Goal: Find specific page/section: Find specific page/section

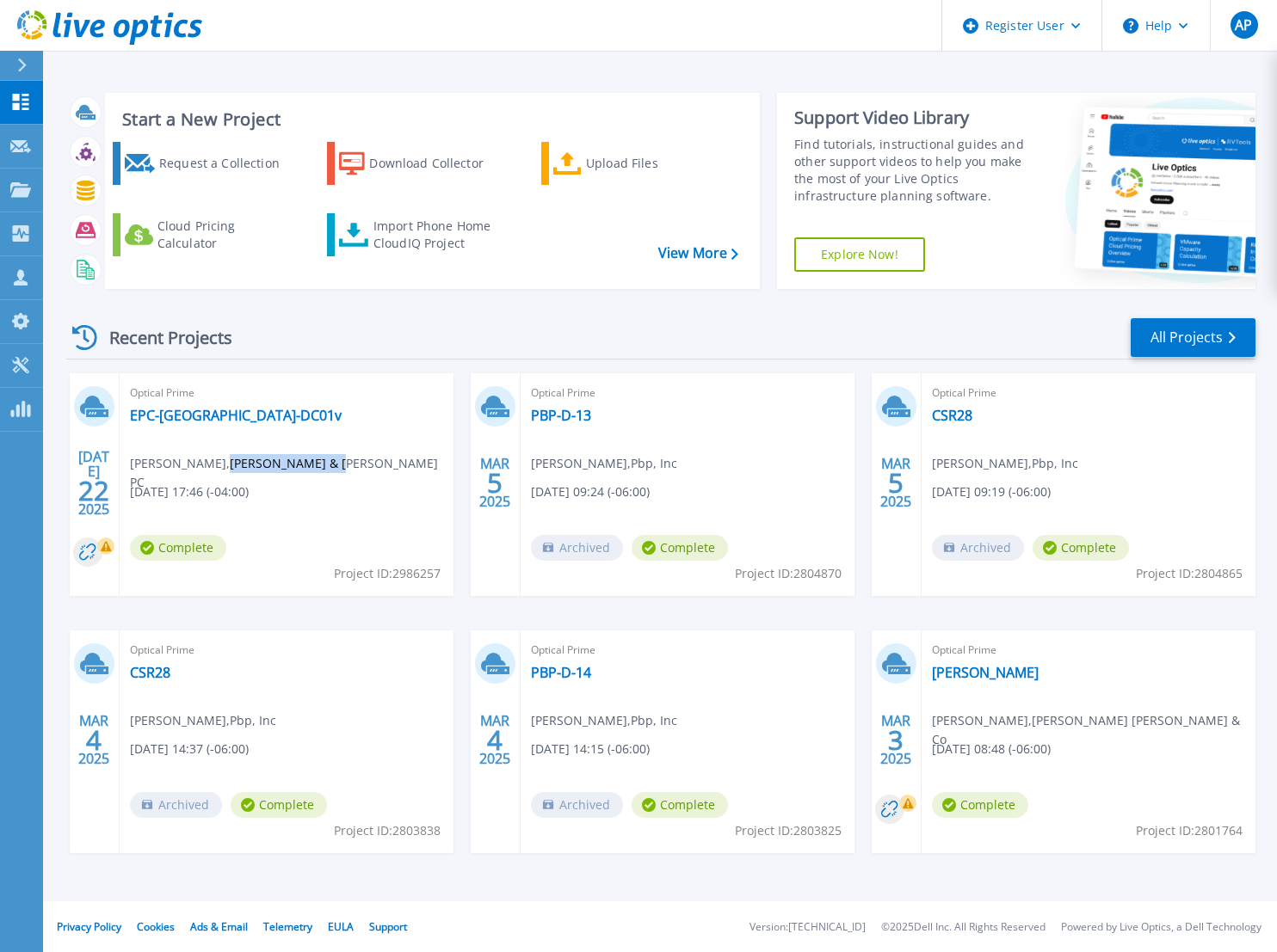
drag, startPoint x: 199, startPoint y: 462, endPoint x: 323, endPoint y: 464, distance: 124.0
click at [323, 464] on span "KALUN LIM , EDELMAN & EDELMAN PC" at bounding box center [291, 474] width 323 height 38
drag, startPoint x: 323, startPoint y: 464, endPoint x: 308, endPoint y: 469, distance: 15.8
copy span "EDELMAN & EDELMAN"
click at [15, 186] on icon at bounding box center [20, 190] width 21 height 15
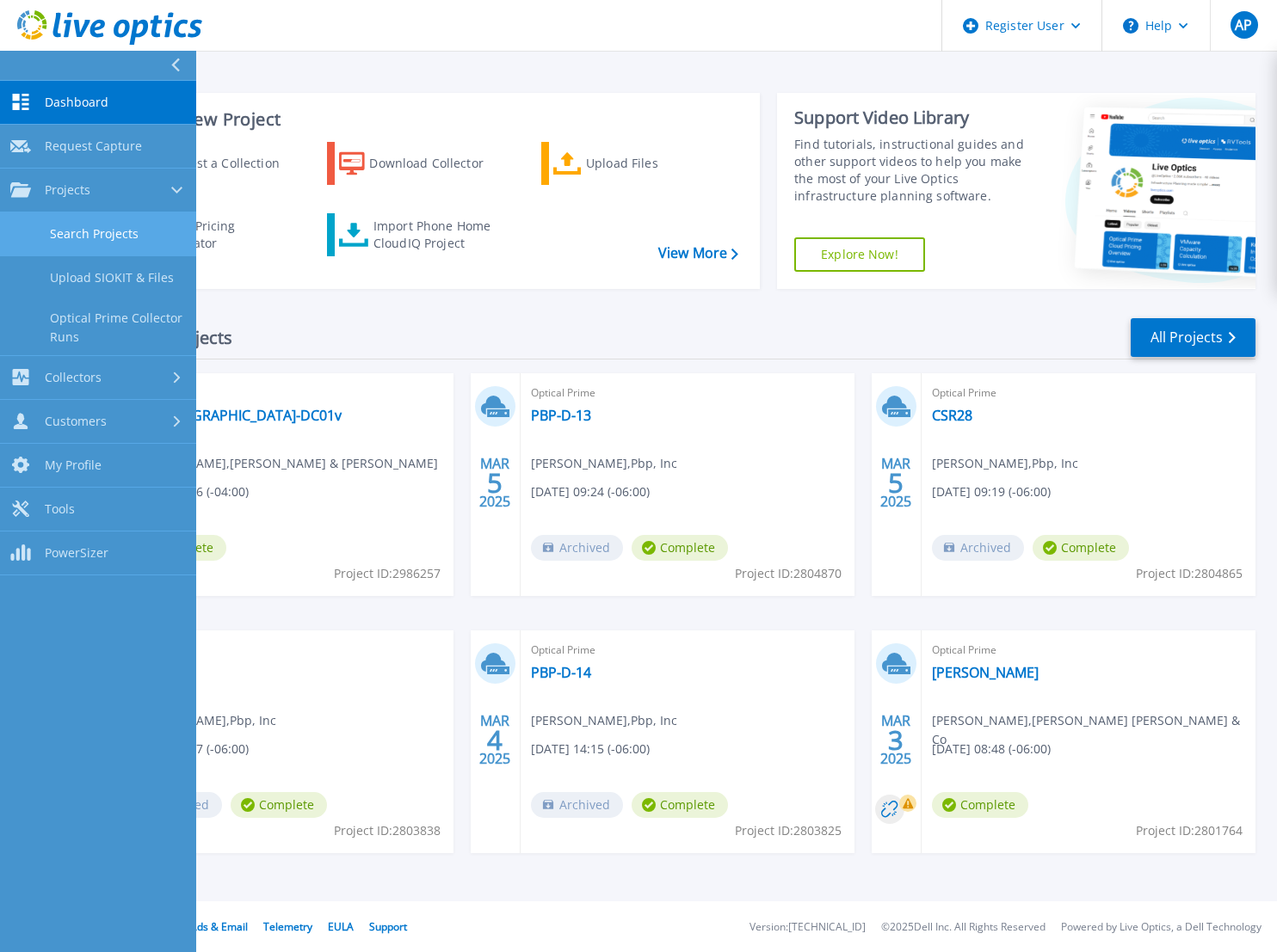
click at [77, 223] on link "Search Projects" at bounding box center [98, 234] width 196 height 44
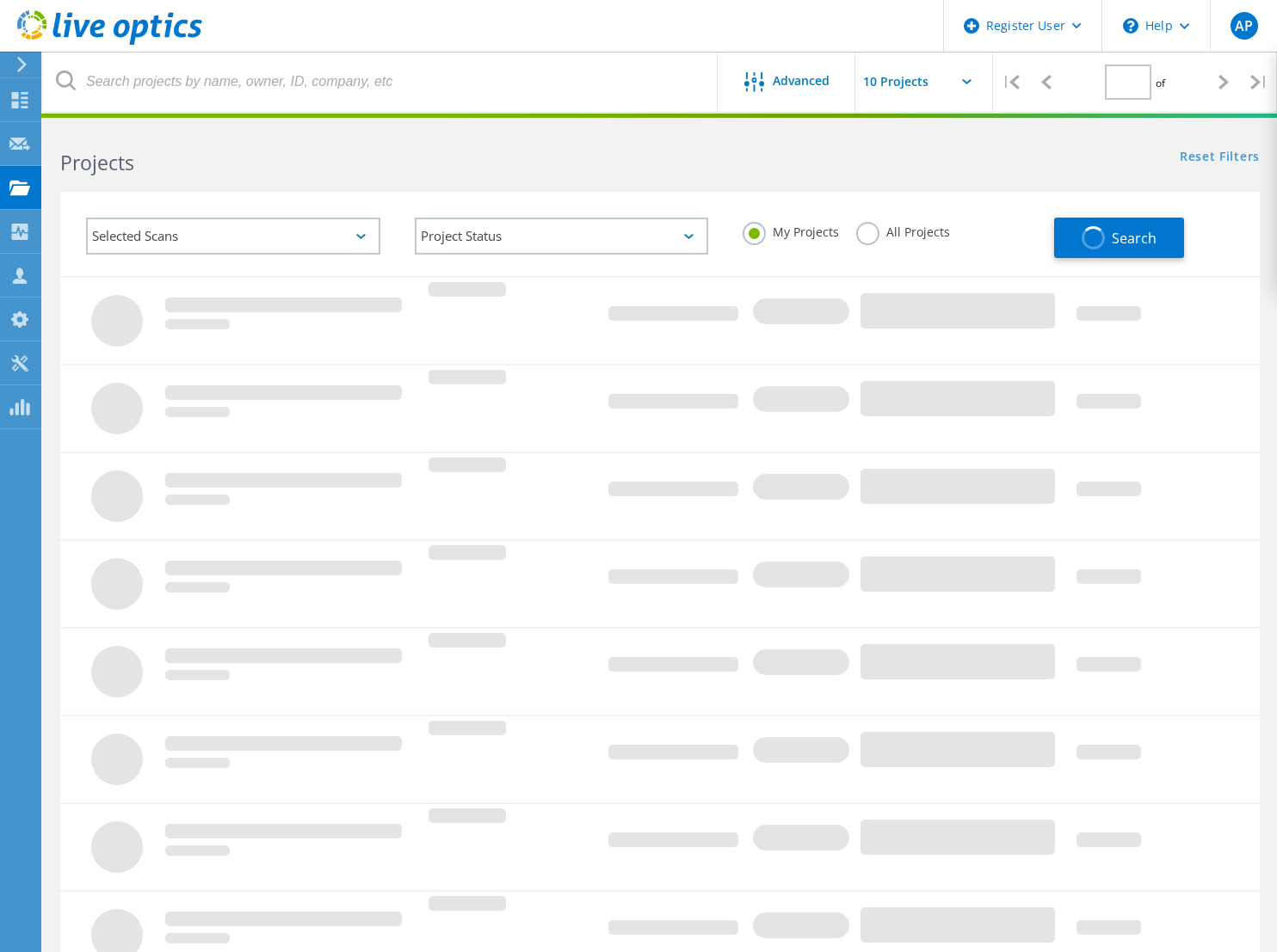
type input "2"
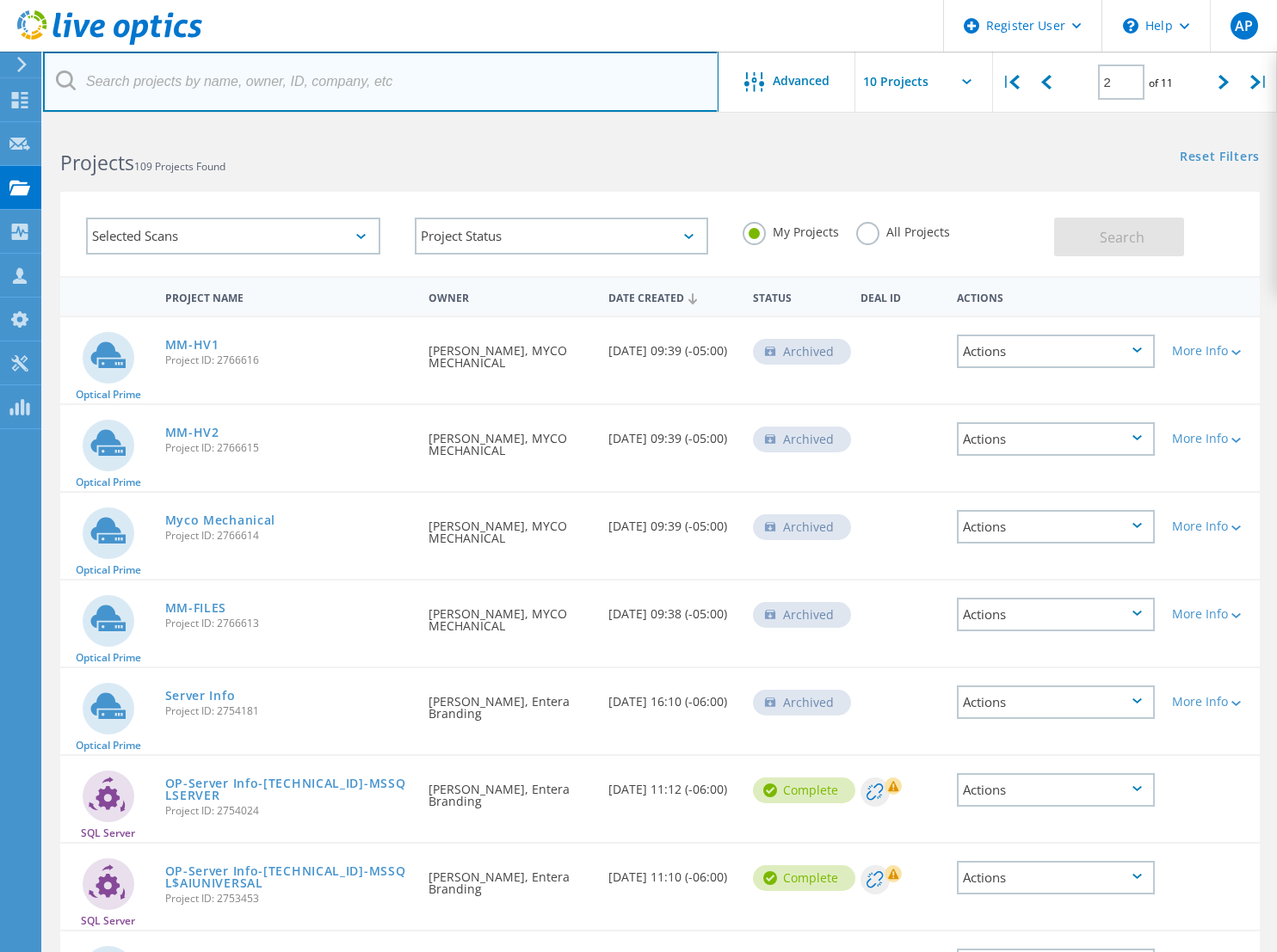
click at [343, 92] on input "text" at bounding box center [380, 82] width 675 height 60
paste input "EDELMAN & [PERSON_NAME]"
type input "EDELMAN & [PERSON_NAME]"
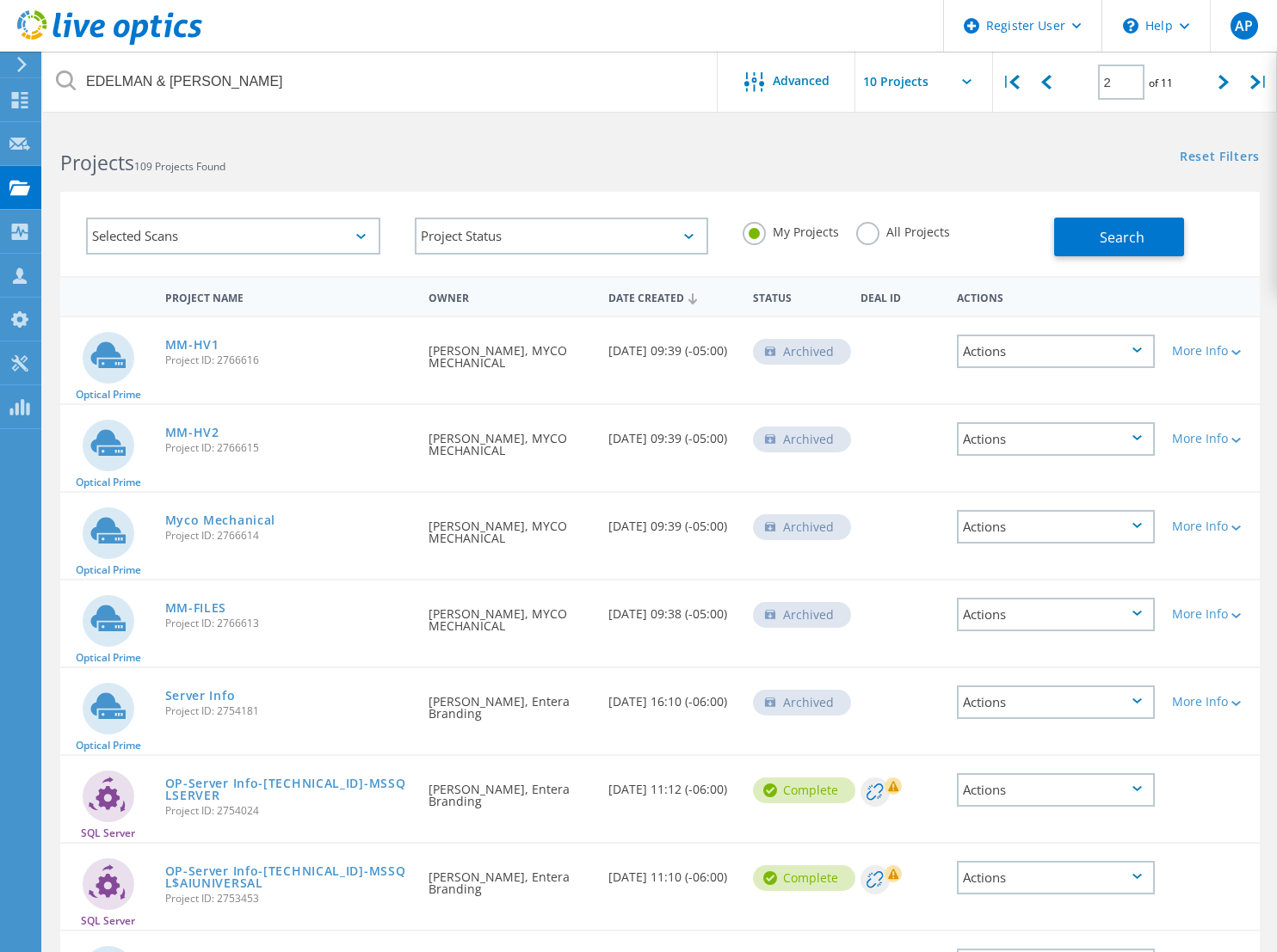
click at [872, 233] on label "All Projects" at bounding box center [902, 231] width 93 height 16
click at [0, 0] on input "All Projects" at bounding box center [0, 0] width 0 height 0
click at [1120, 239] on span "Search" at bounding box center [1122, 237] width 44 height 19
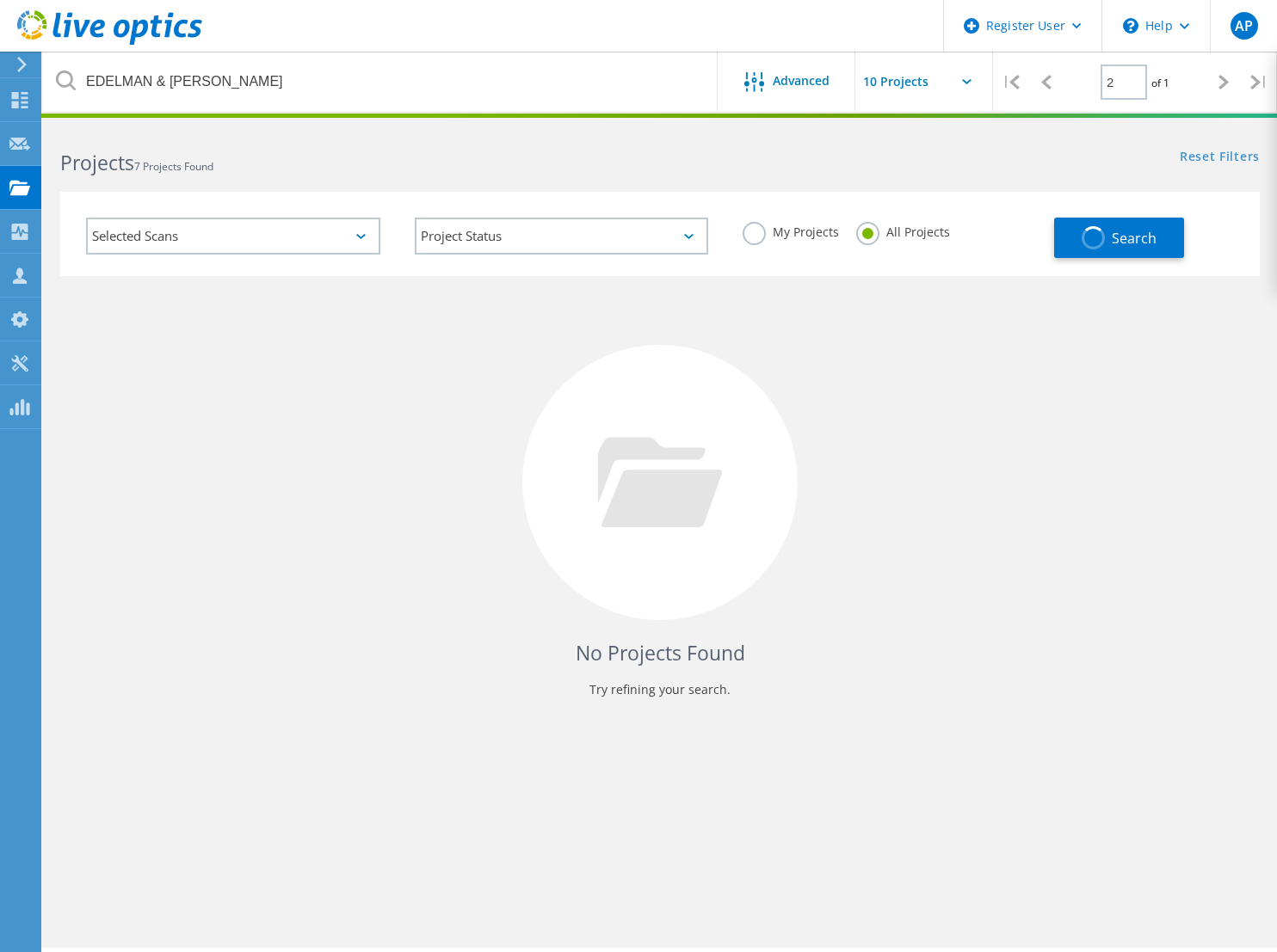
type input "1"
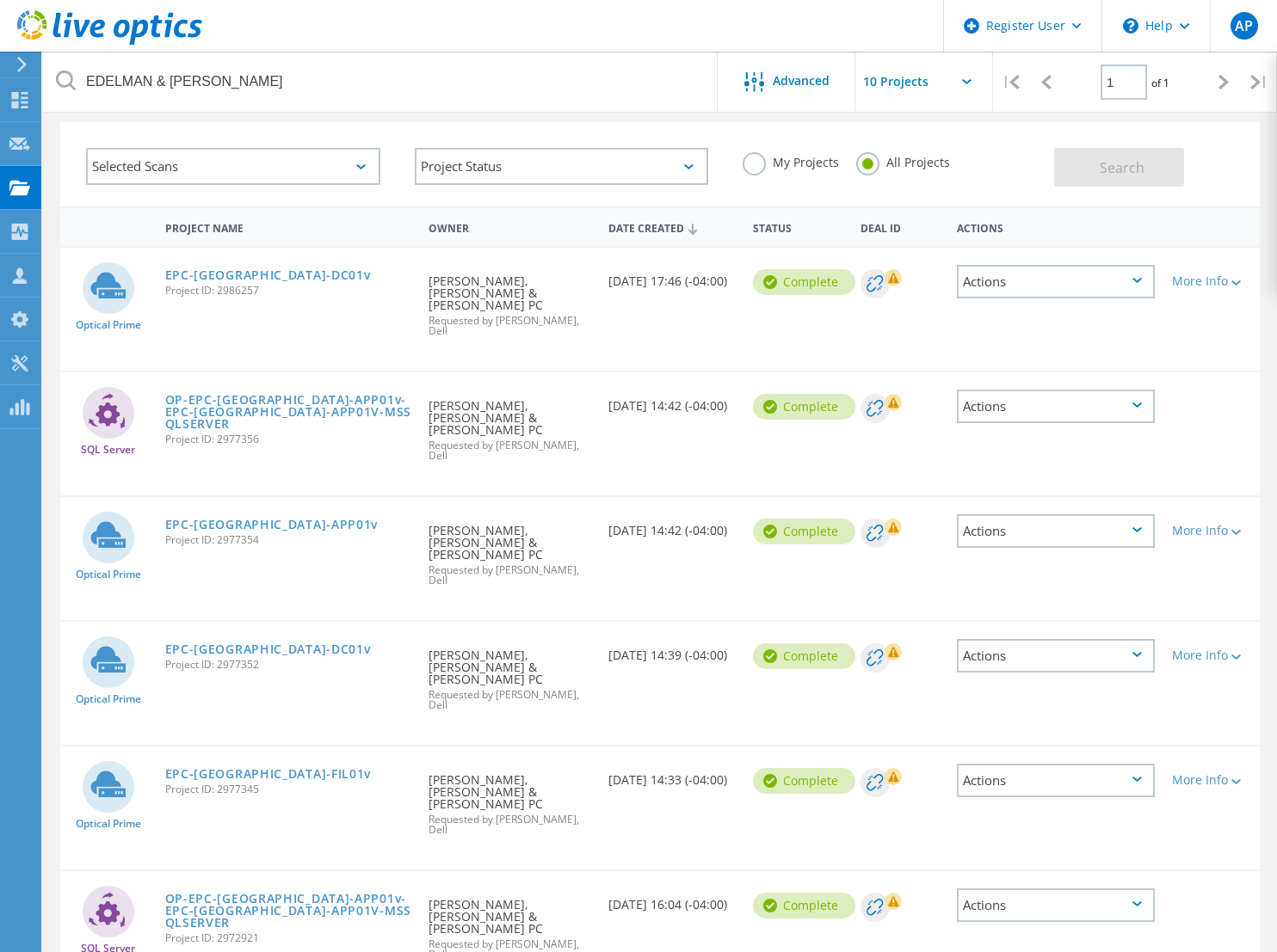
scroll to position [149, 0]
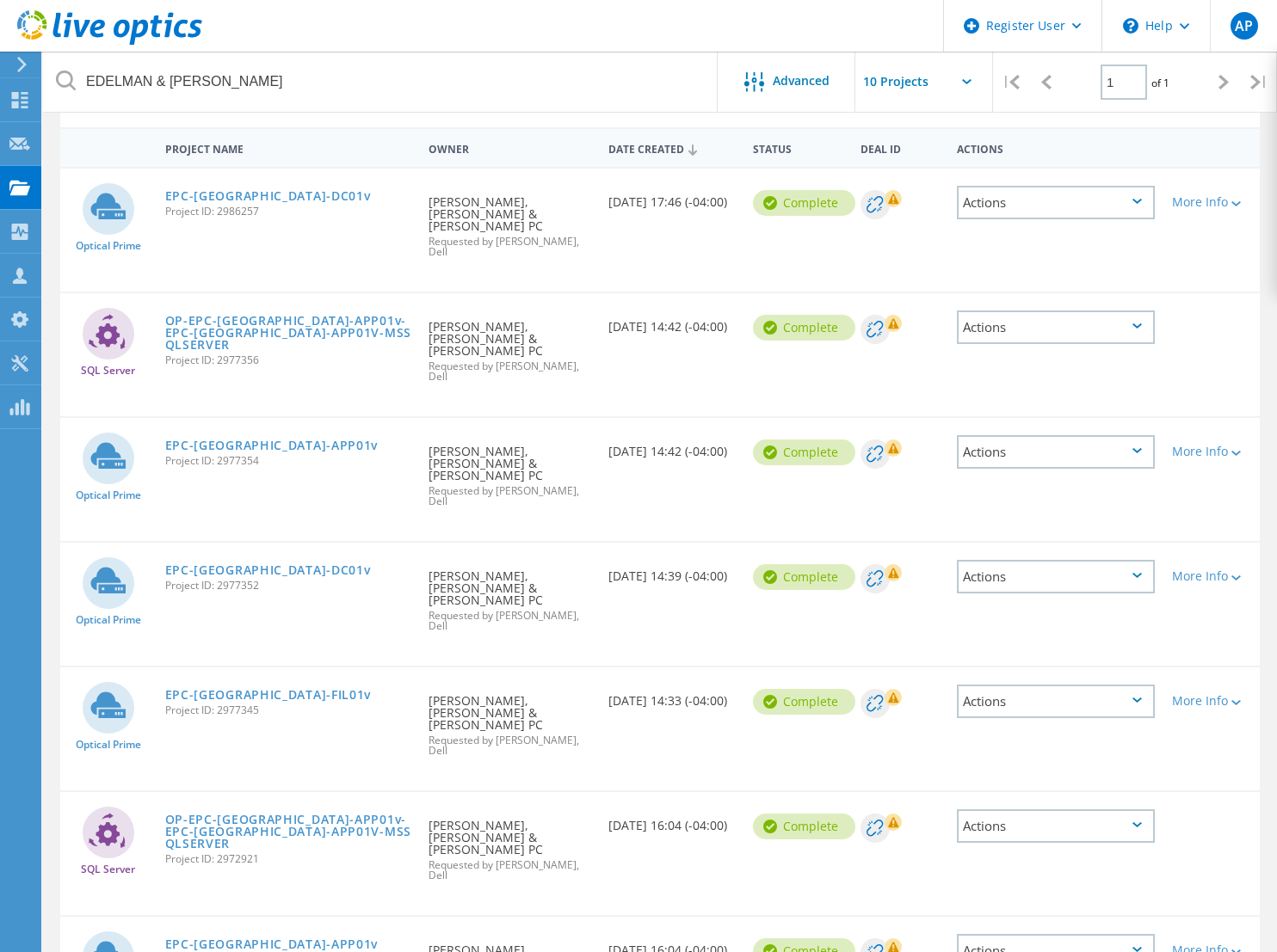
click at [645, 898] on div "Project Name Owner Date Created Status Deal Id Actions Optical Prime EPC-NYC-DC…" at bounding box center [659, 592] width 1233 height 930
click at [234, 191] on link "EPC-NYC-DC01v" at bounding box center [268, 196] width 206 height 12
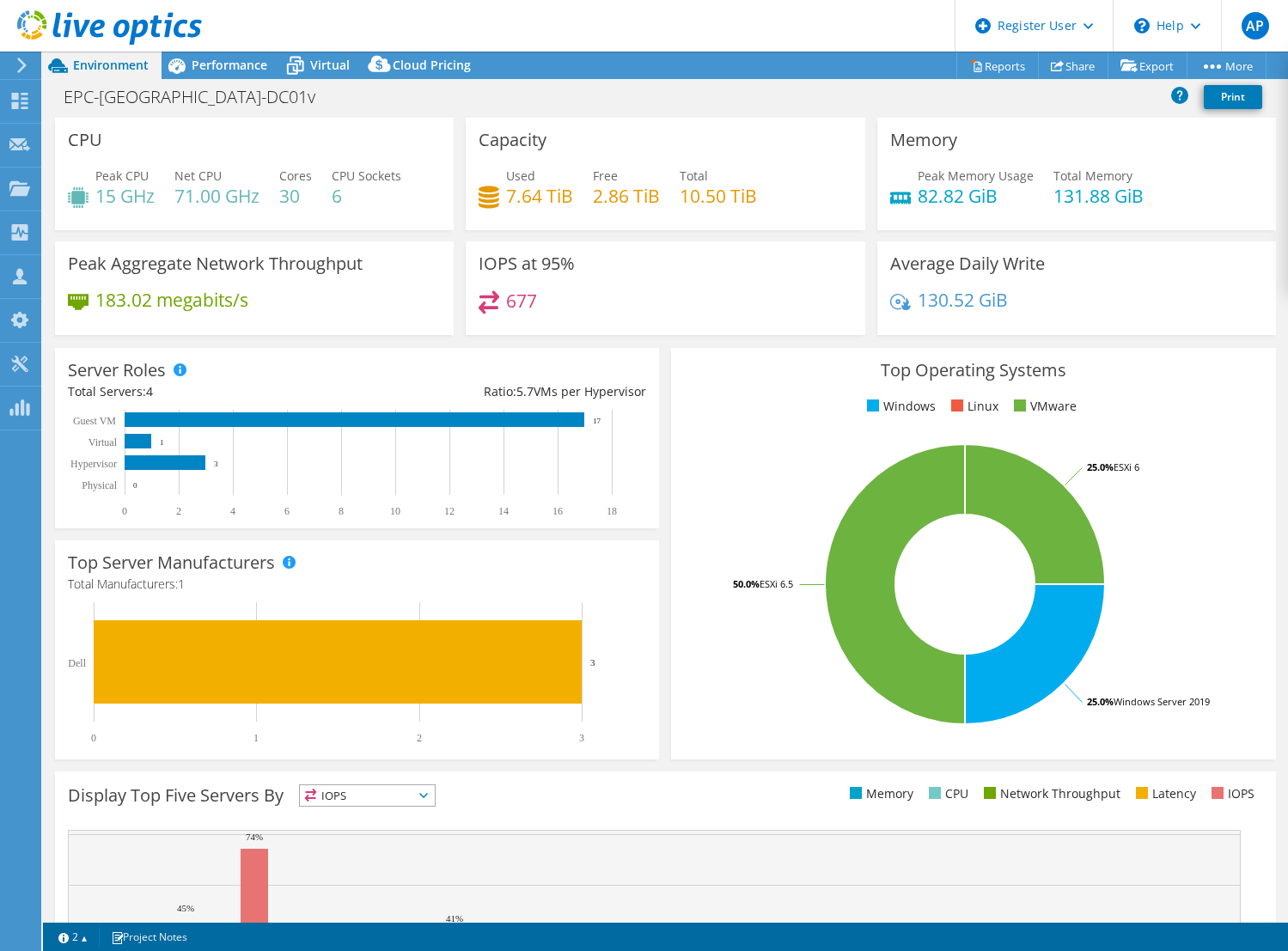
select select "USD"
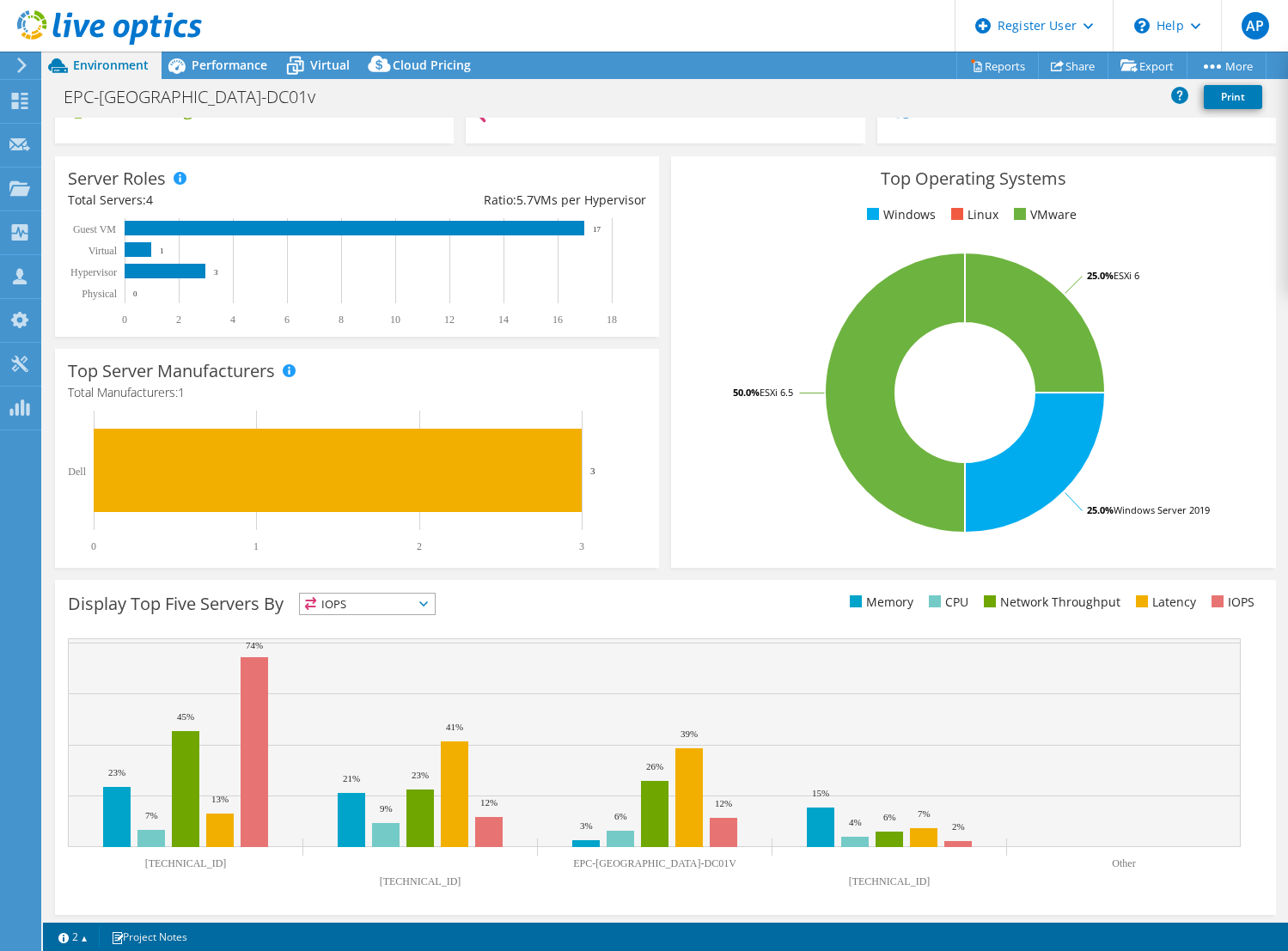
scroll to position [196, 0]
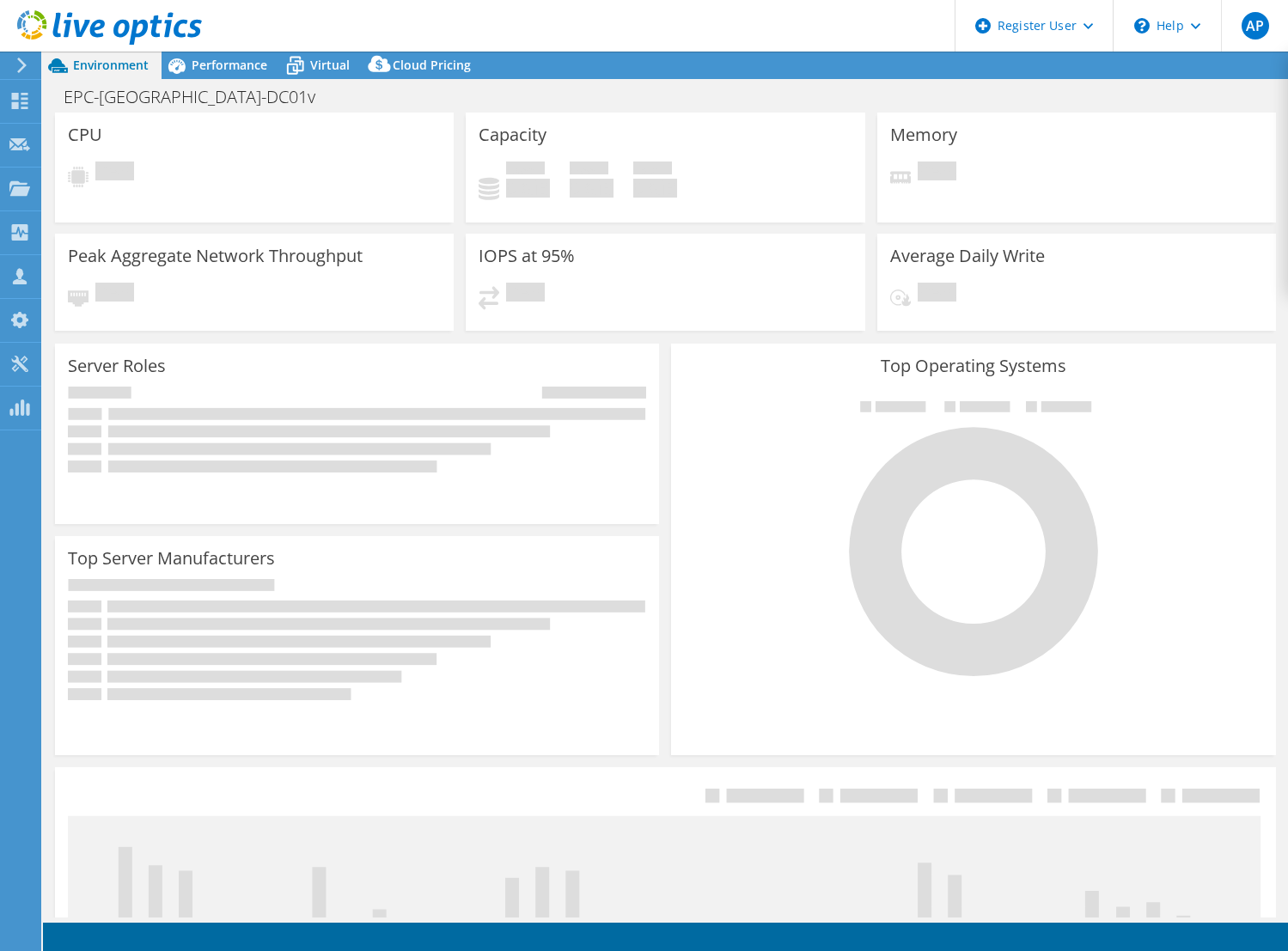
select select "USD"
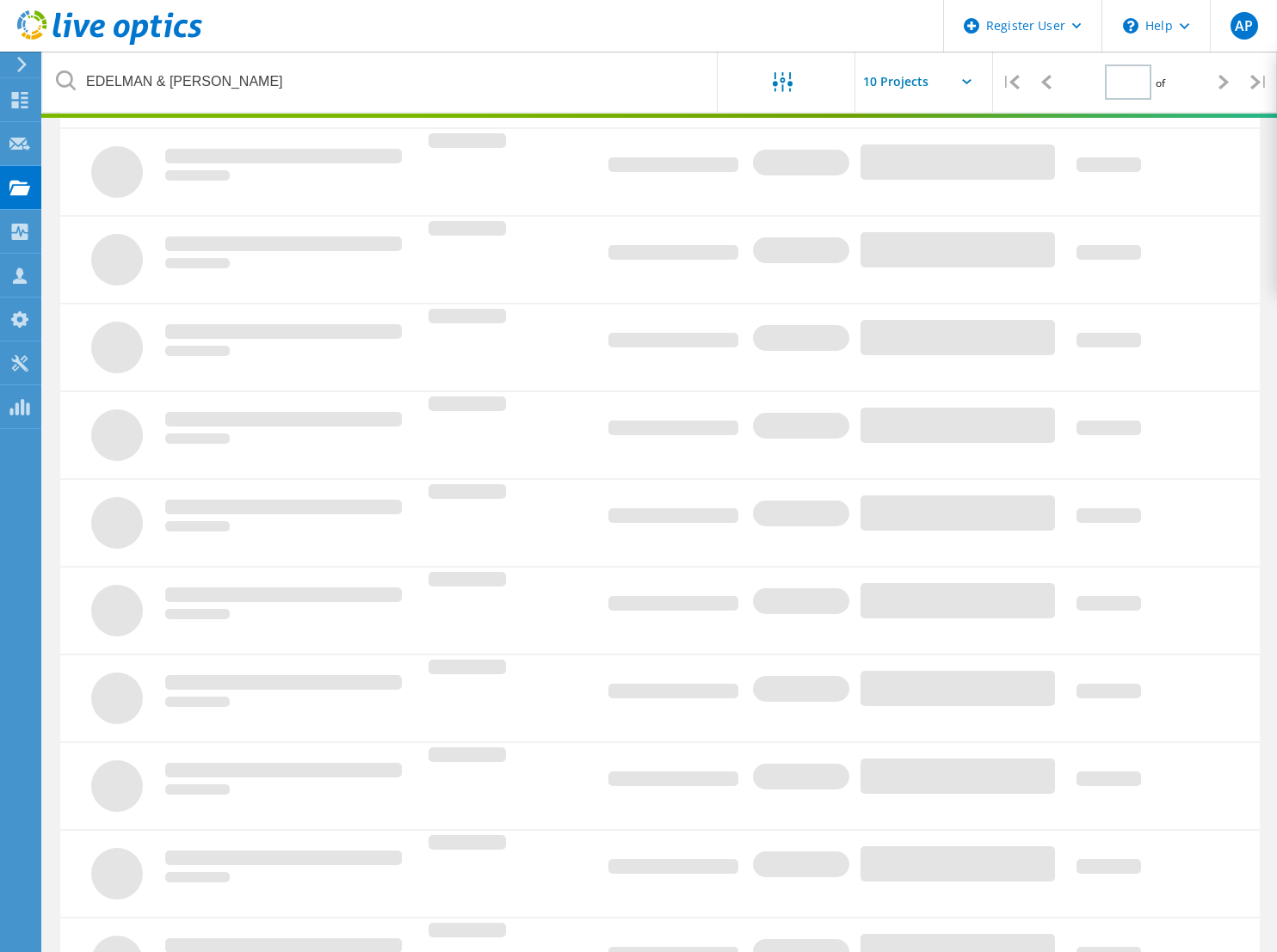
type input "1"
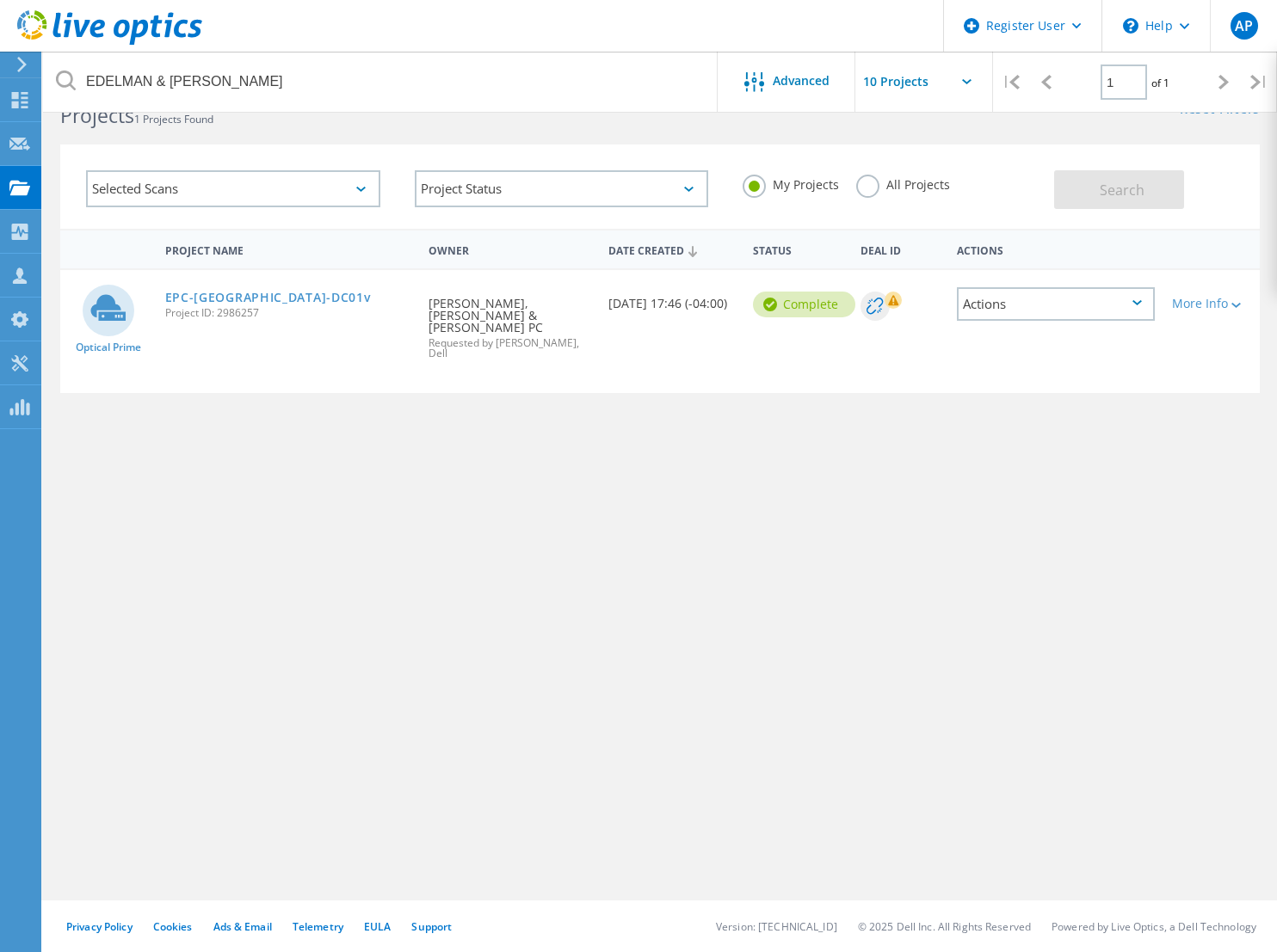
scroll to position [47, 0]
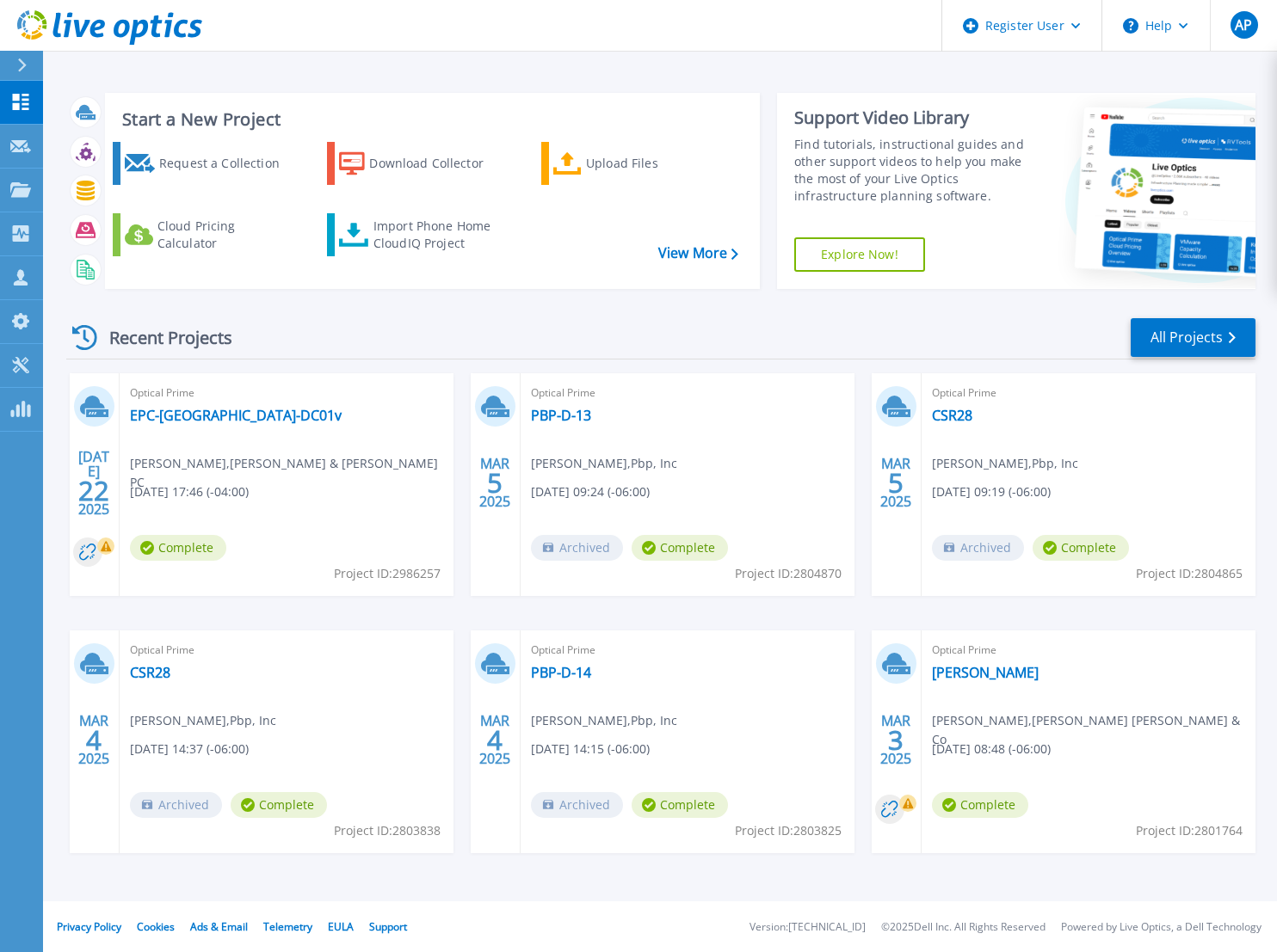
click at [18, 72] on icon at bounding box center [22, 64] width 9 height 14
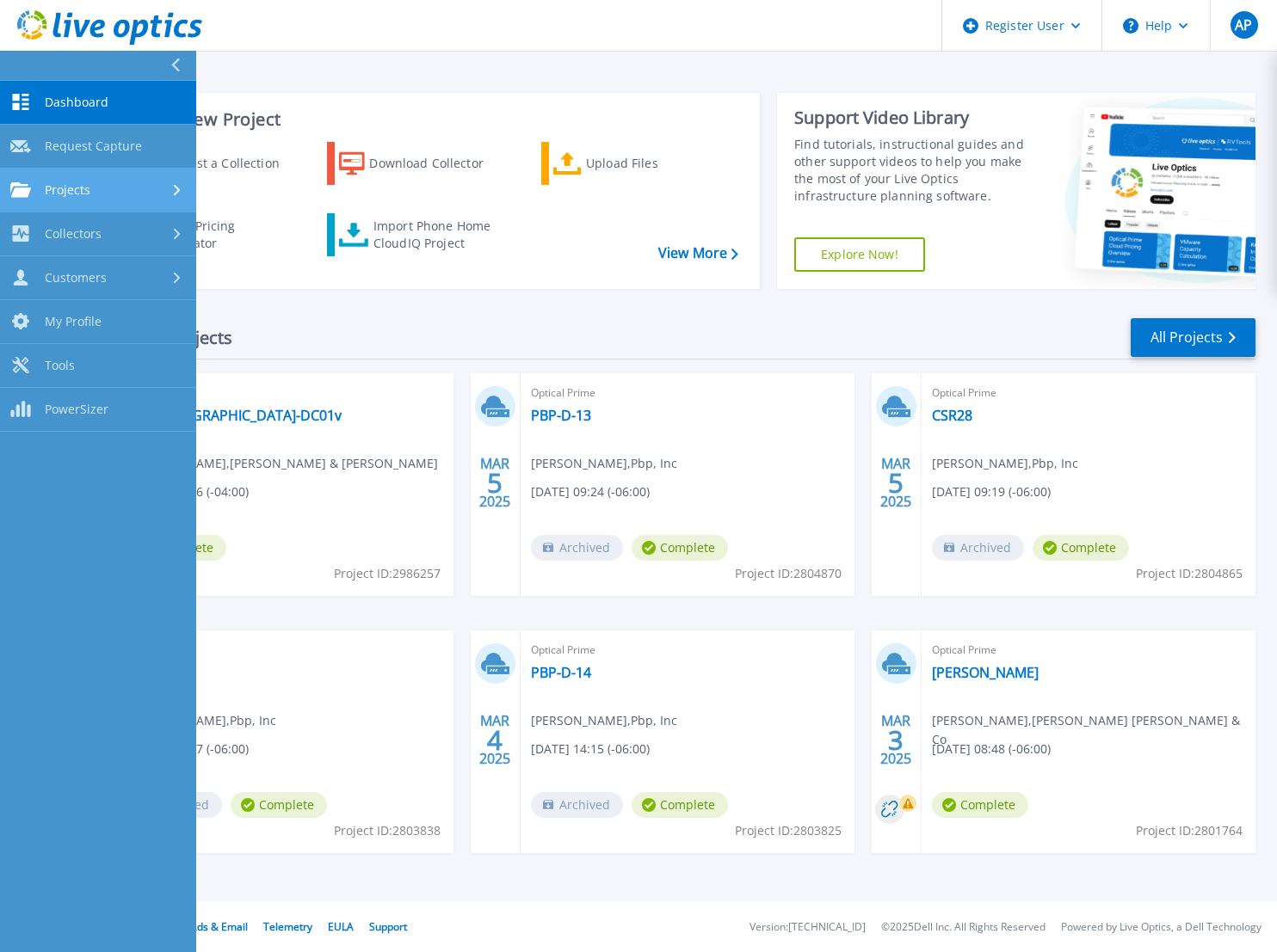
click at [136, 191] on div "Projects" at bounding box center [97, 190] width 175 height 15
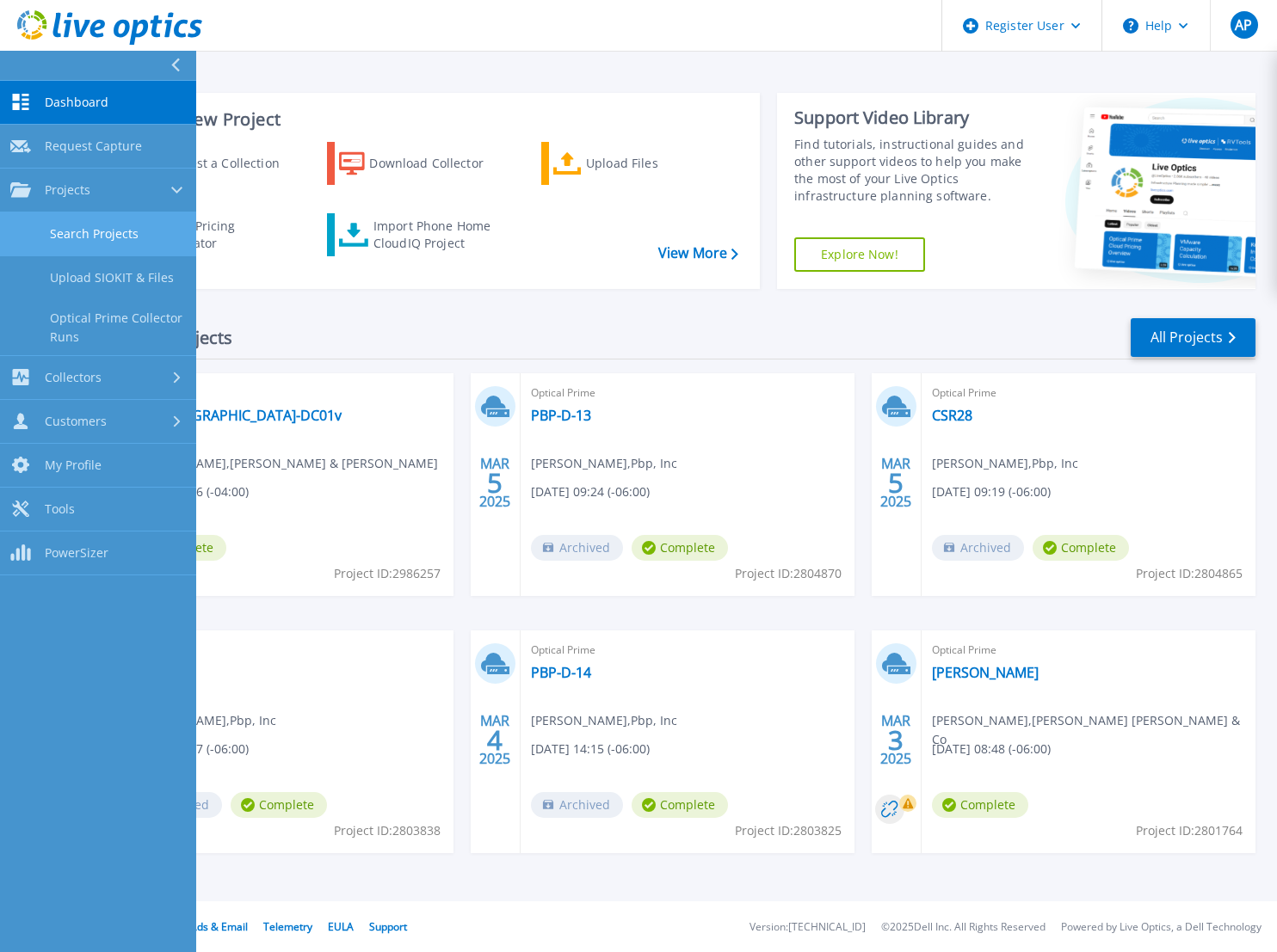
click at [111, 231] on link "Search Projects" at bounding box center [98, 234] width 196 height 44
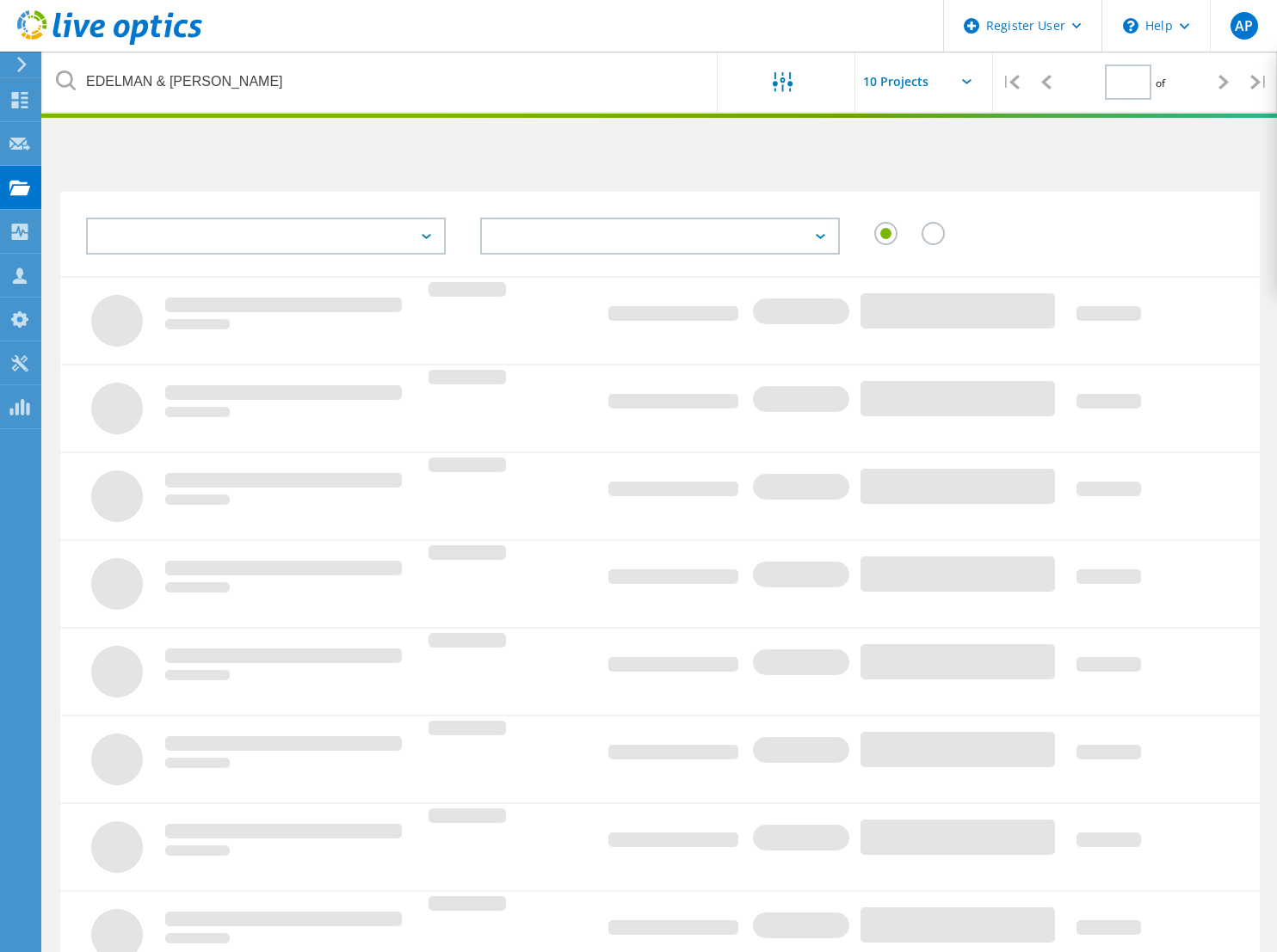
type input "1"
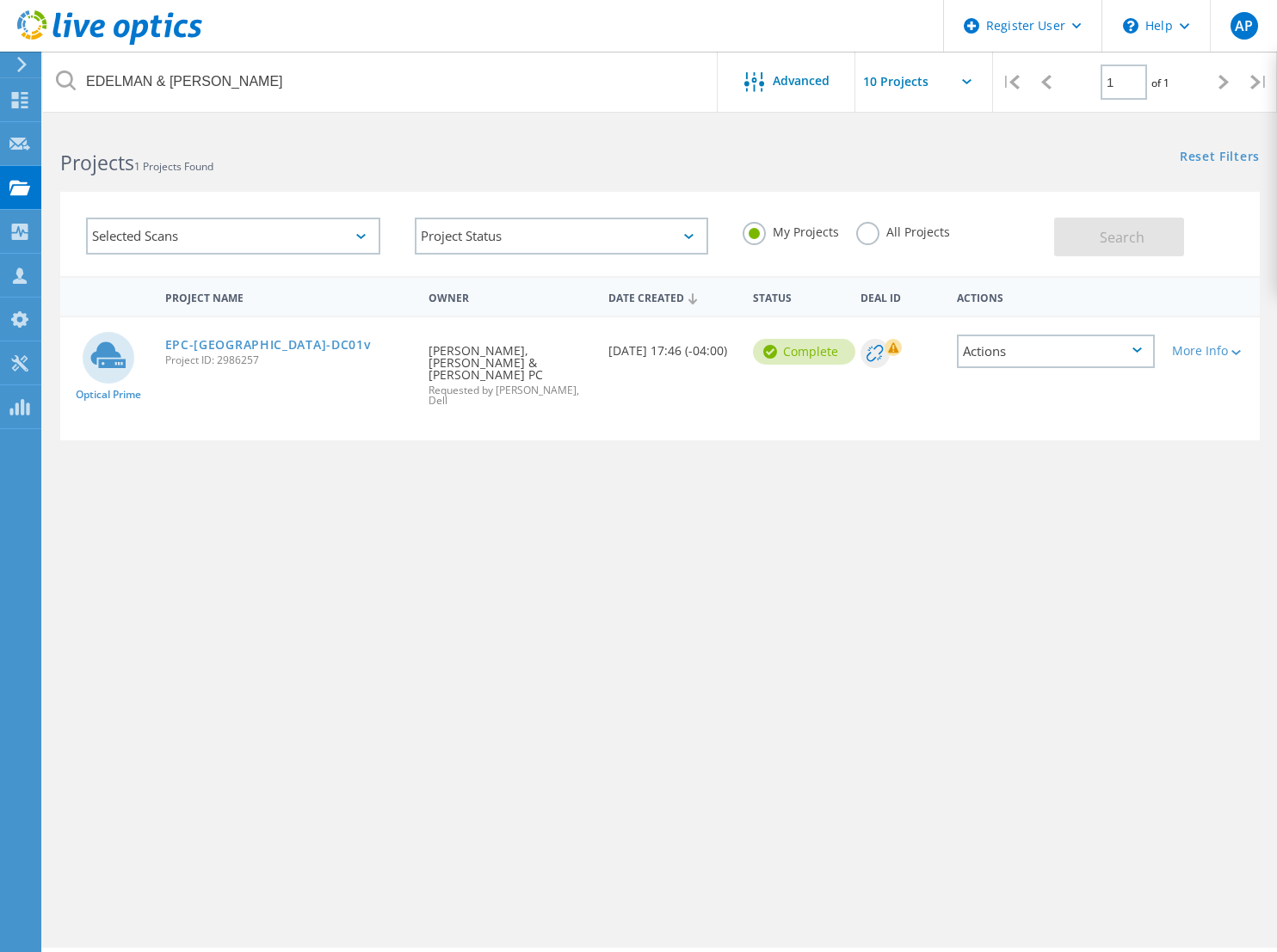
click at [869, 228] on label "All Projects" at bounding box center [902, 231] width 93 height 16
click at [0, 0] on input "All Projects" at bounding box center [0, 0] width 0 height 0
click at [1143, 241] on span "Search" at bounding box center [1122, 237] width 44 height 19
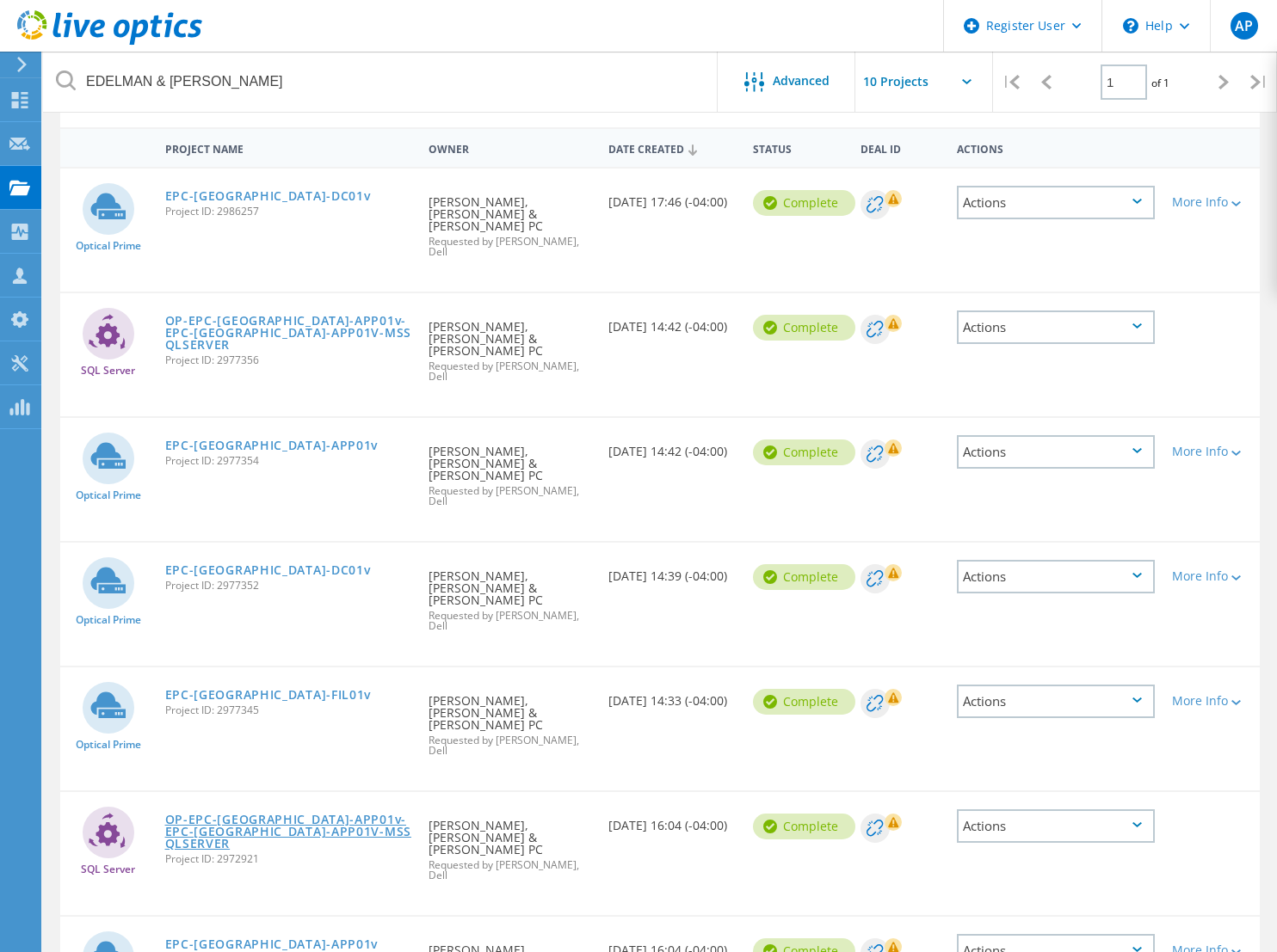
scroll to position [63, 0]
